Goal: Find specific page/section: Find specific page/section

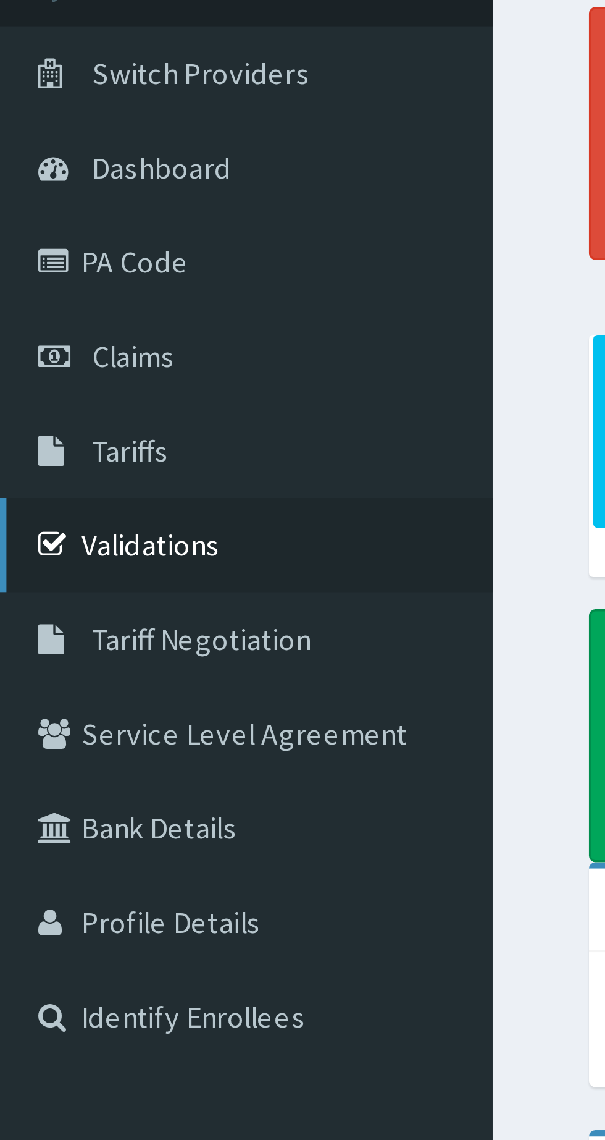
click at [45, 248] on link "Validations" at bounding box center [71, 243] width 142 height 27
